Goal: Navigation & Orientation: Find specific page/section

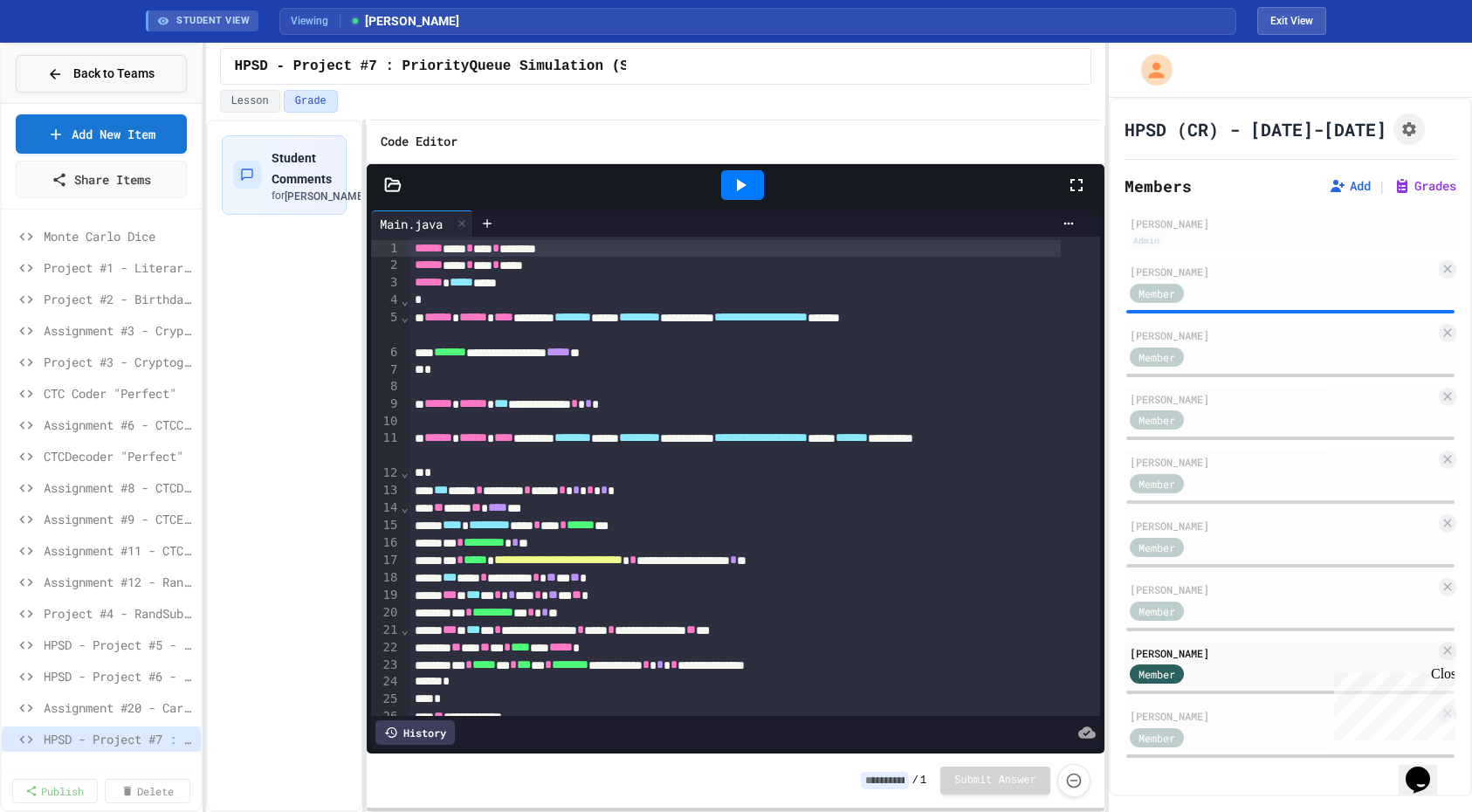
click at [113, 71] on span "Back to Teams" at bounding box center [114, 74] width 81 height 18
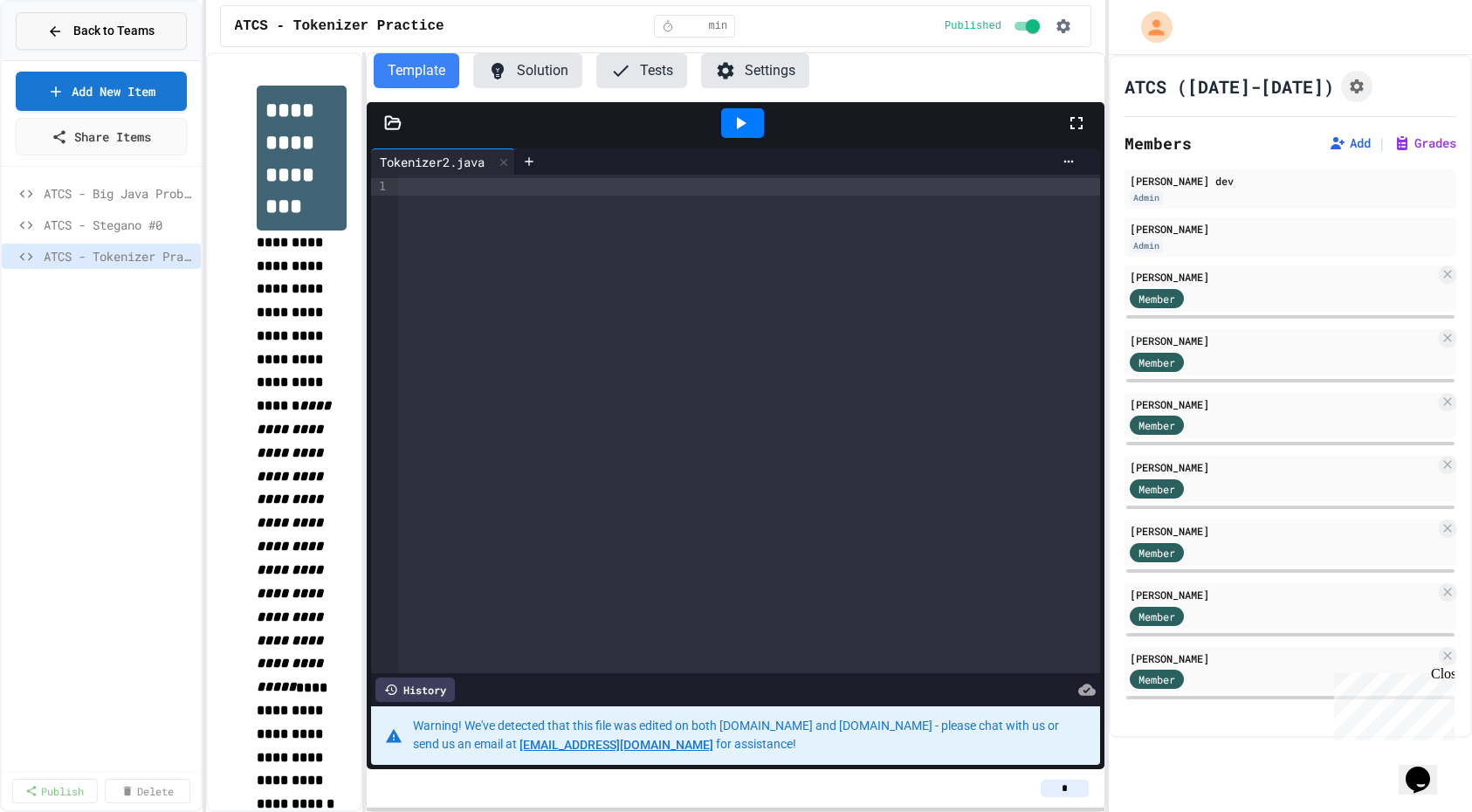
click at [129, 32] on span "Back to Teams" at bounding box center [114, 31] width 81 height 18
